Goal: Transaction & Acquisition: Purchase product/service

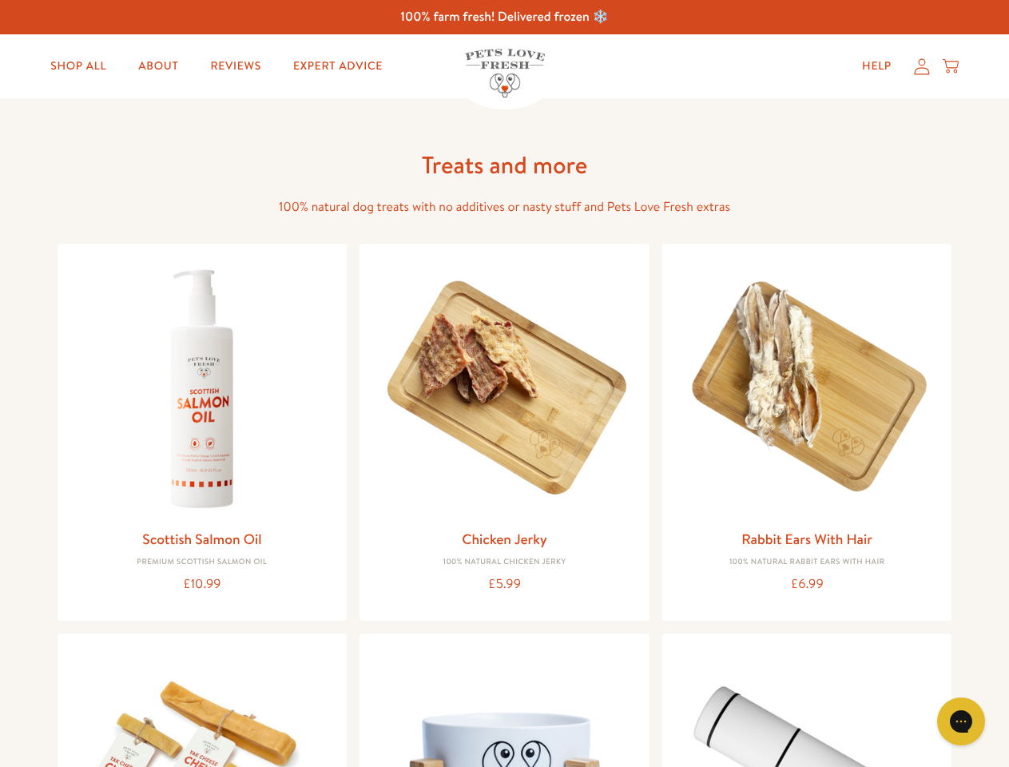
click at [961, 721] on icon "Gorgias live chat" at bounding box center [960, 720] width 15 height 15
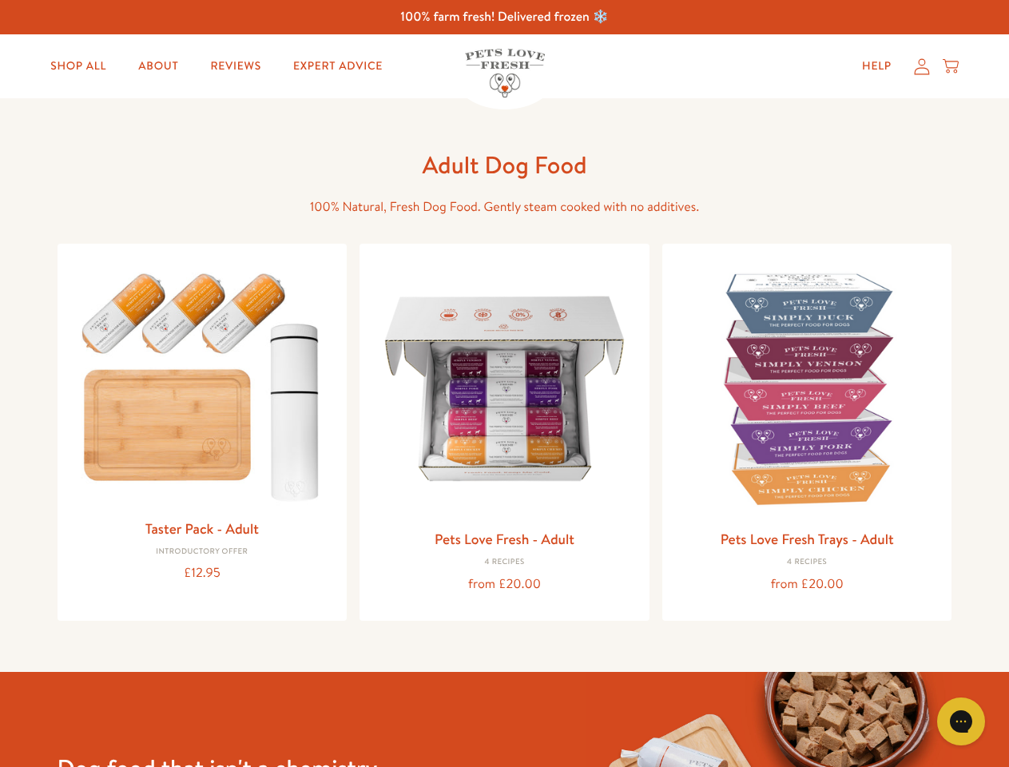
click at [961, 721] on icon "Gorgias live chat" at bounding box center [960, 720] width 15 height 15
